Goal: Task Accomplishment & Management: Manage account settings

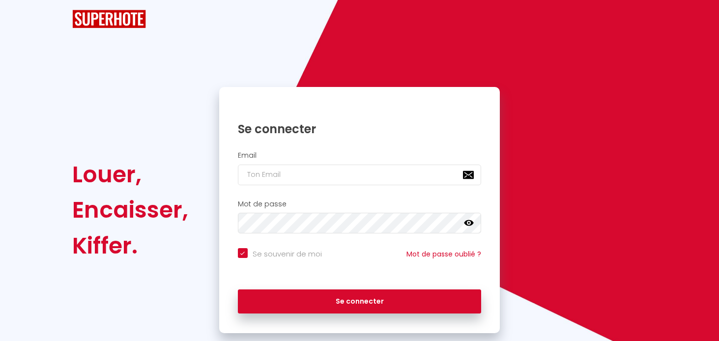
checkbox input "true"
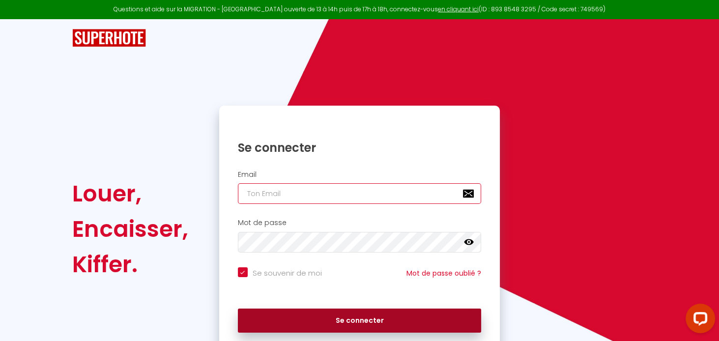
type input "[EMAIL_ADDRESS][DOMAIN_NAME]"
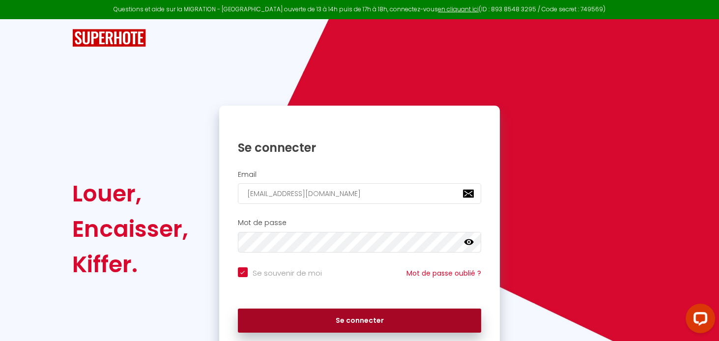
click at [366, 318] on button "Se connecter" at bounding box center [360, 321] width 244 height 25
checkbox input "true"
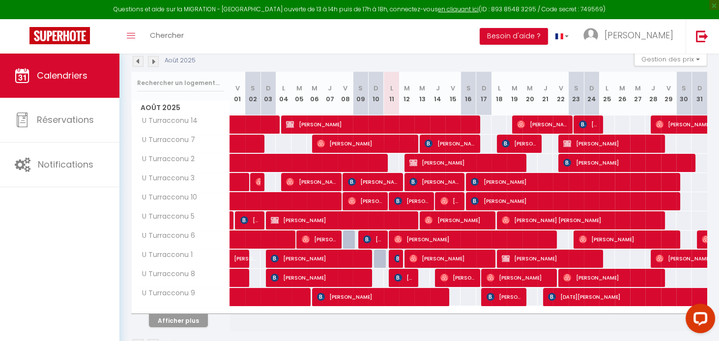
scroll to position [136, 0]
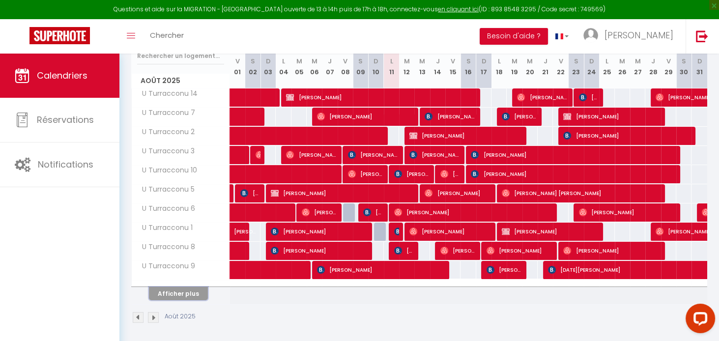
click at [193, 288] on button "Afficher plus" at bounding box center [178, 293] width 59 height 13
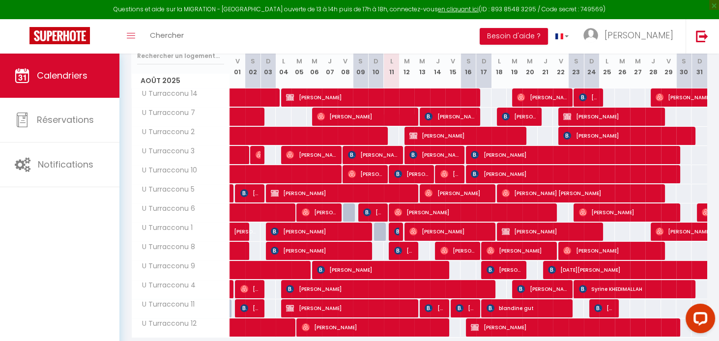
scroll to position [137, 0]
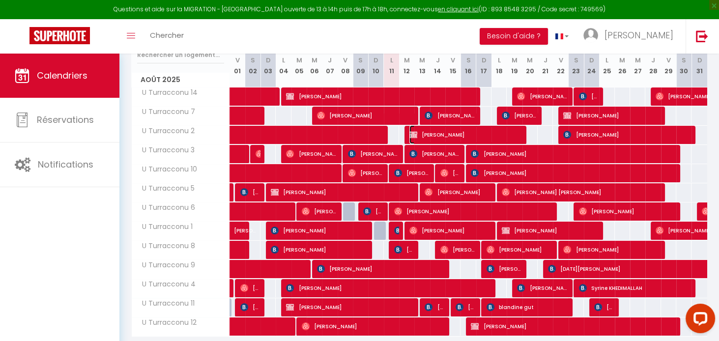
click at [411, 135] on img at bounding box center [413, 135] width 8 height 8
select select "OK"
select select "1"
select select "0"
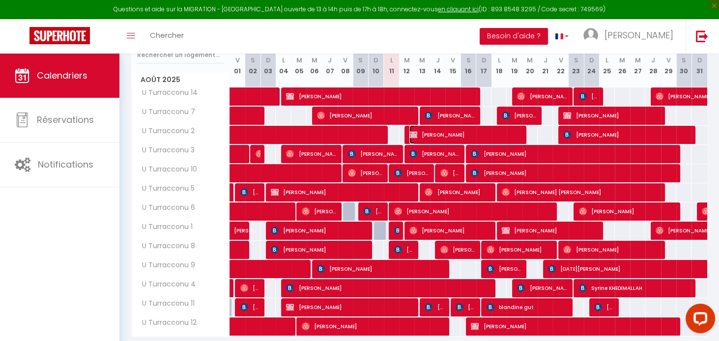
select select "1"
select select
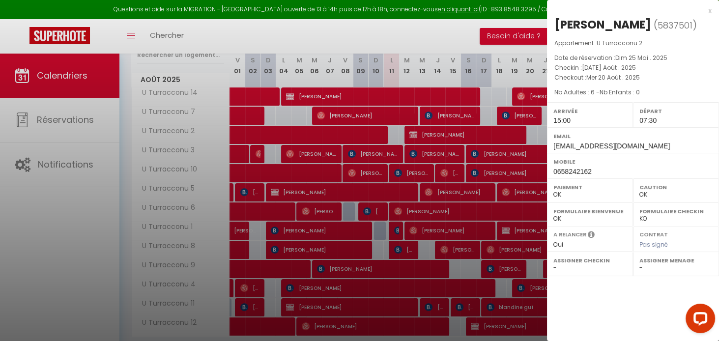
drag, startPoint x: 711, startPoint y: 11, endPoint x: 658, endPoint y: 73, distance: 81.9
click at [711, 11] on div "x [PERSON_NAME] ( 5837501 ) Appartement : U Turracconu 2 Date de réservation : …" at bounding box center [633, 91] width 172 height 183
click at [709, 10] on div "x" at bounding box center [629, 11] width 165 height 12
select select
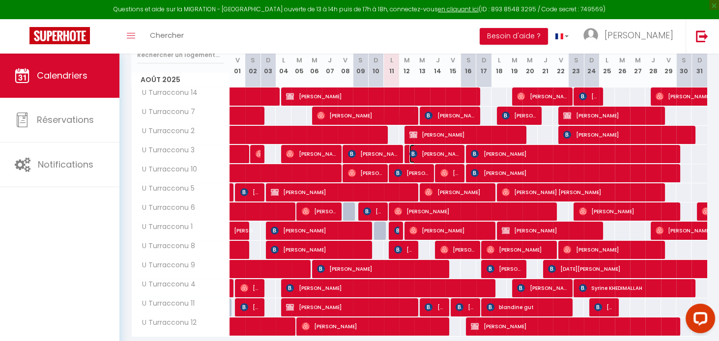
click at [411, 151] on img at bounding box center [413, 154] width 8 height 8
select select "KO"
select select
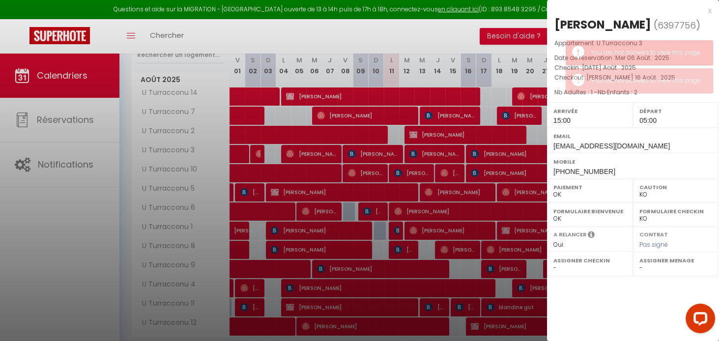
click at [709, 10] on div "x" at bounding box center [629, 11] width 165 height 12
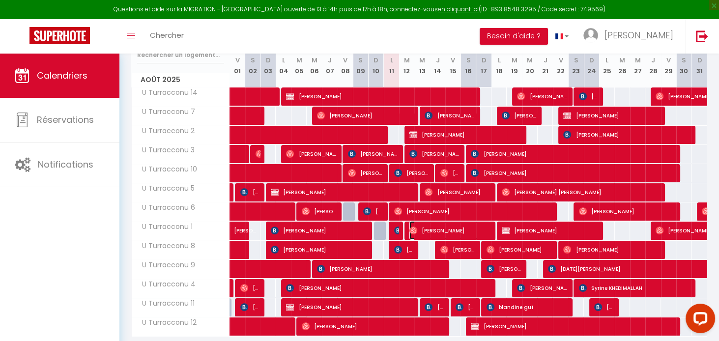
click at [410, 230] on img at bounding box center [413, 230] width 8 height 8
select select "OK"
select select
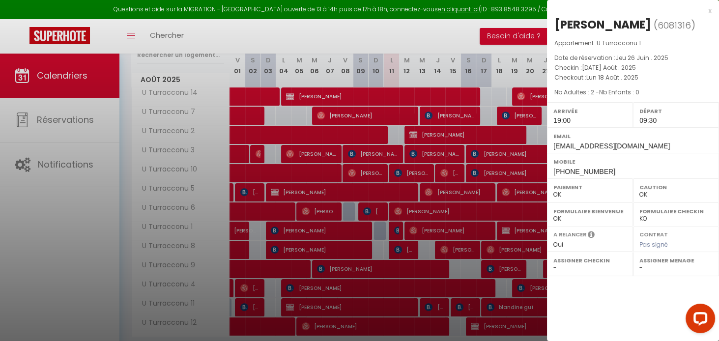
drag, startPoint x: 709, startPoint y: 10, endPoint x: 526, endPoint y: 173, distance: 245.3
click at [709, 10] on div "x" at bounding box center [629, 11] width 165 height 12
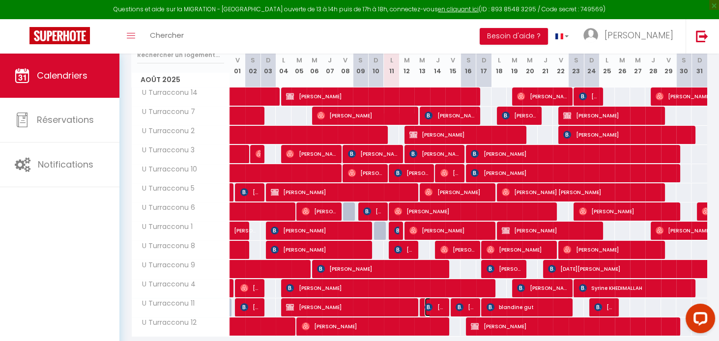
click at [430, 306] on img at bounding box center [428, 307] width 8 height 8
select select "KO"
select select
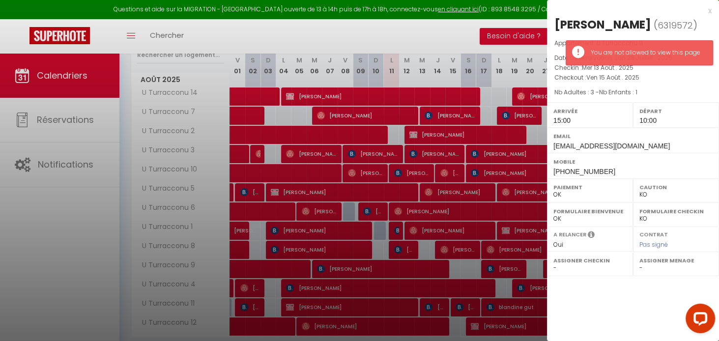
drag, startPoint x: 710, startPoint y: 11, endPoint x: 498, endPoint y: 26, distance: 212.7
click at [709, 11] on div "x" at bounding box center [629, 11] width 165 height 12
